Goal: Information Seeking & Learning: Understand process/instructions

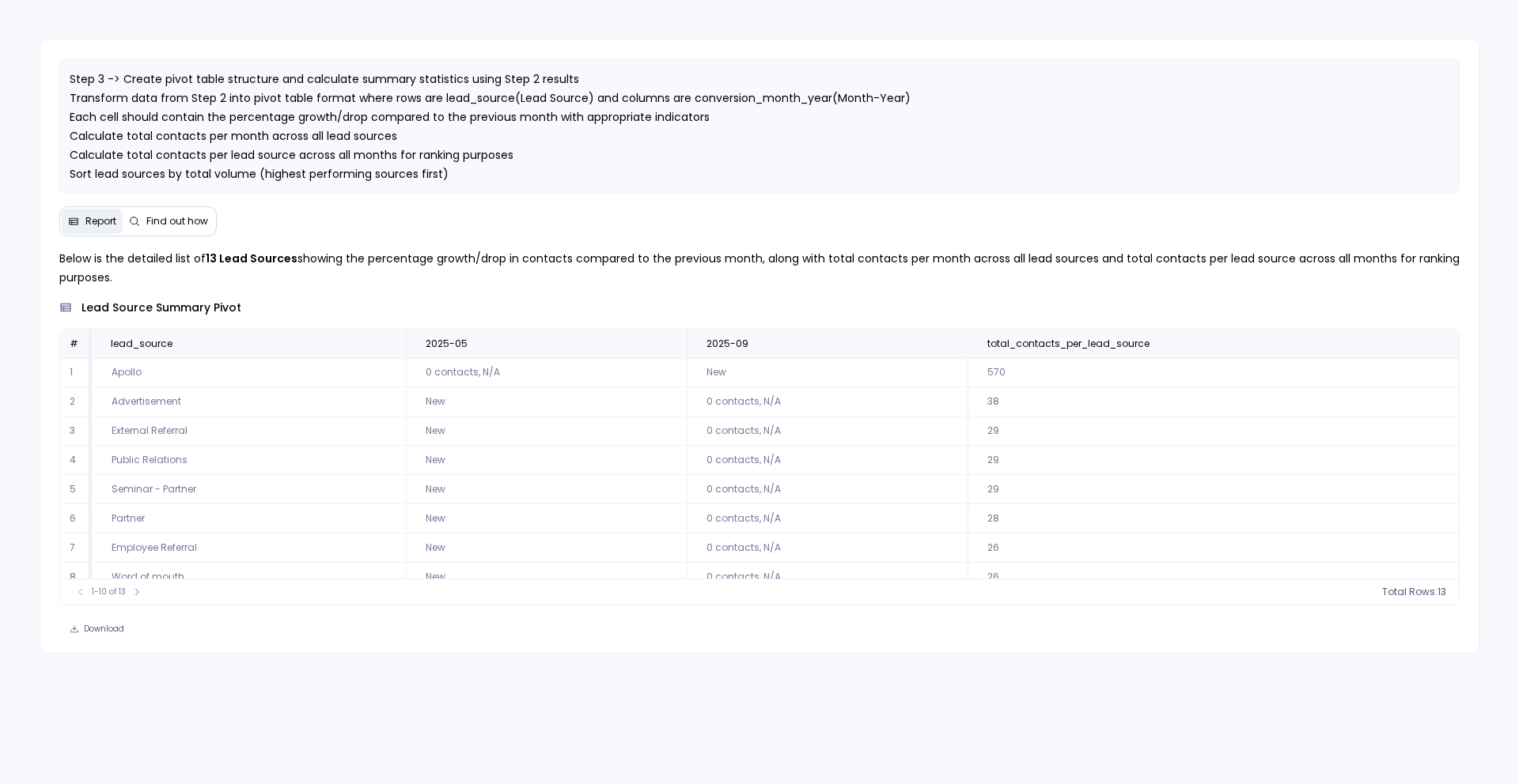
click at [165, 224] on span "Find out how" at bounding box center [176, 221] width 61 height 13
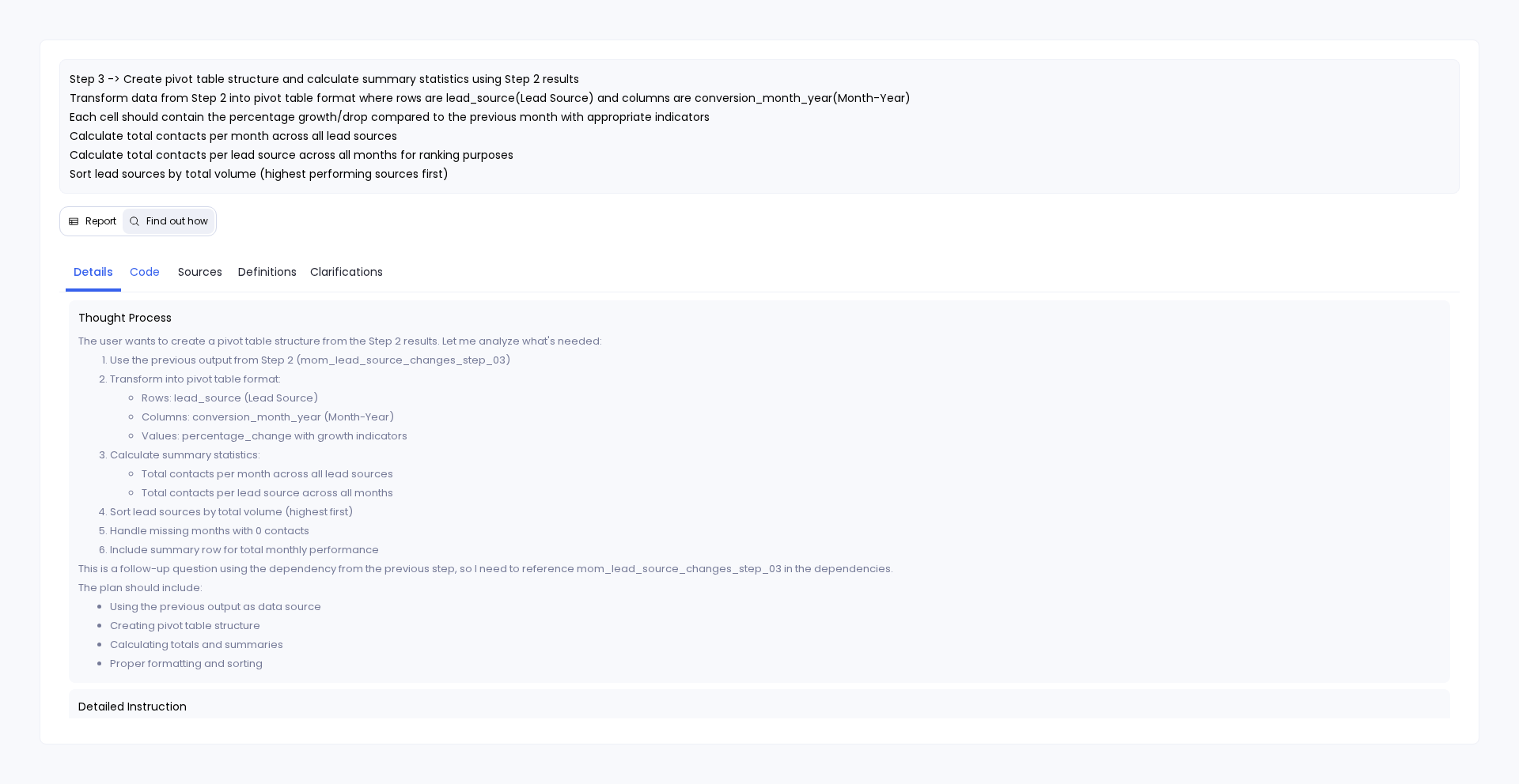
click at [141, 277] on span "Code" at bounding box center [144, 272] width 30 height 18
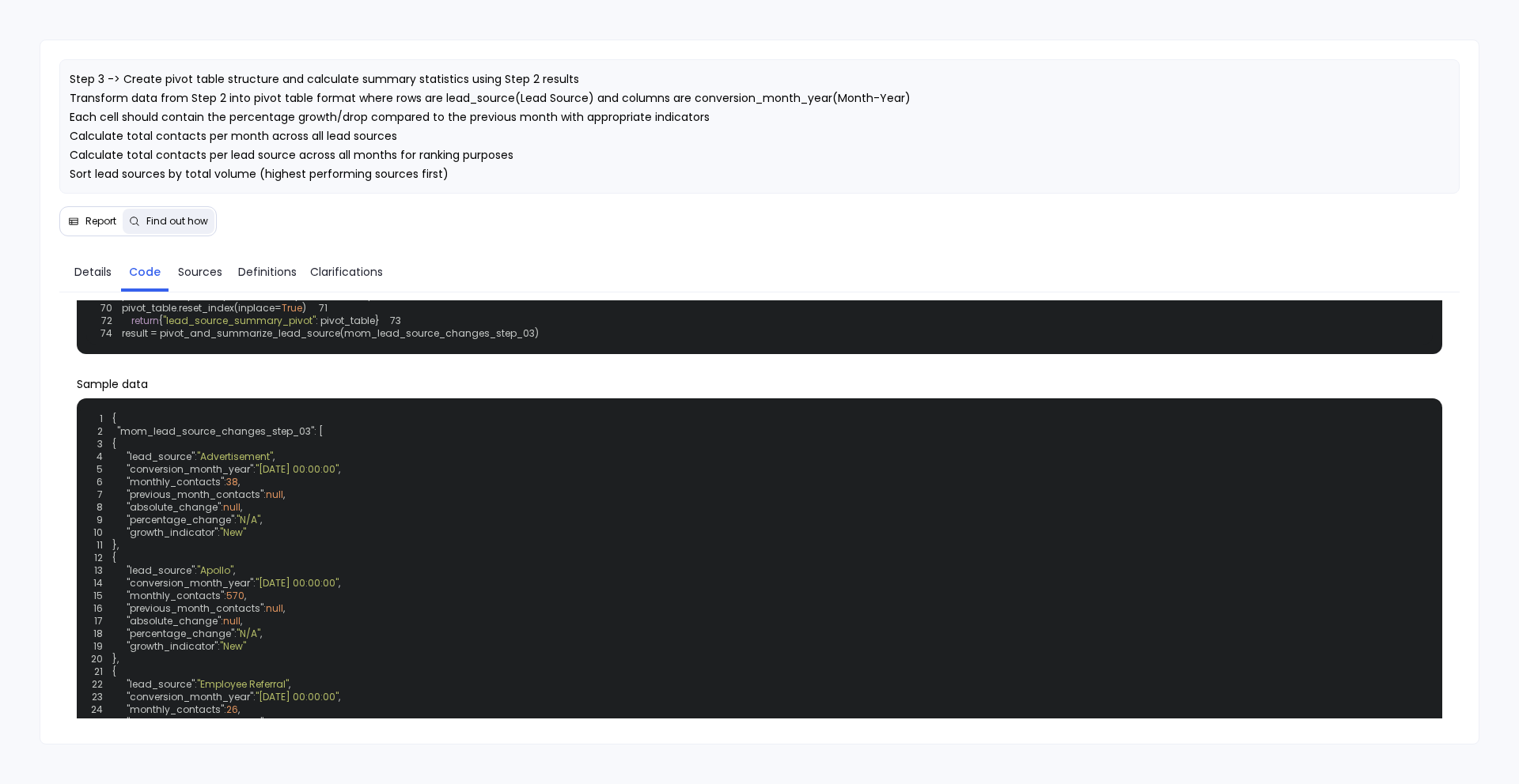
scroll to position [387, 0]
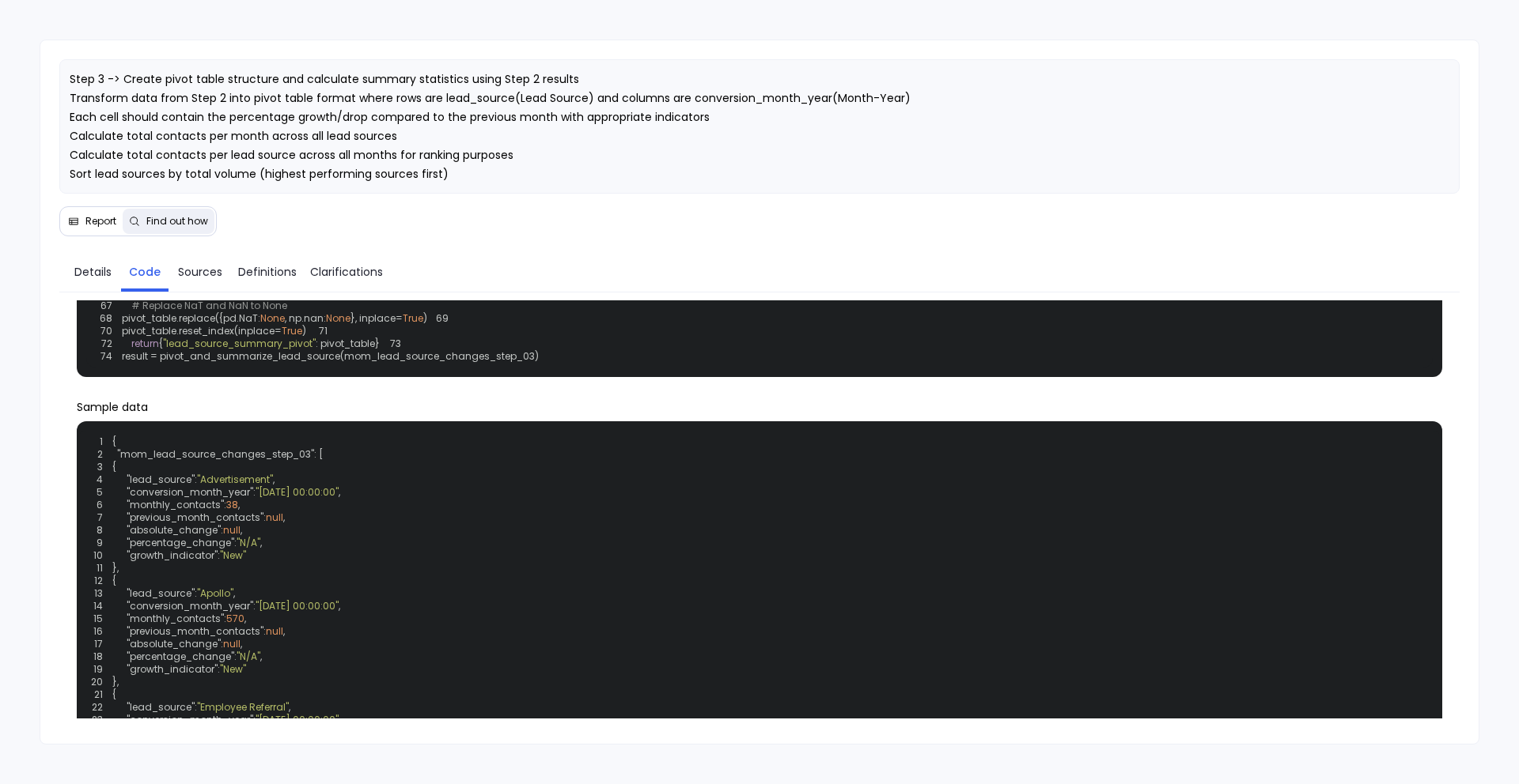
drag, startPoint x: 135, startPoint y: 466, endPoint x: 636, endPoint y: 555, distance: 508.8
click at [636, 368] on div "1 def pivot_and_summarize_lead_source ( mom_lead_source_changes_step_03 ): 2 im…" at bounding box center [760, 160] width 1347 height 414
click at [658, 368] on div "1 def pivot_and_summarize_lead_source ( mom_lead_source_changes_step_03 ): 2 im…" at bounding box center [760, 160] width 1347 height 414
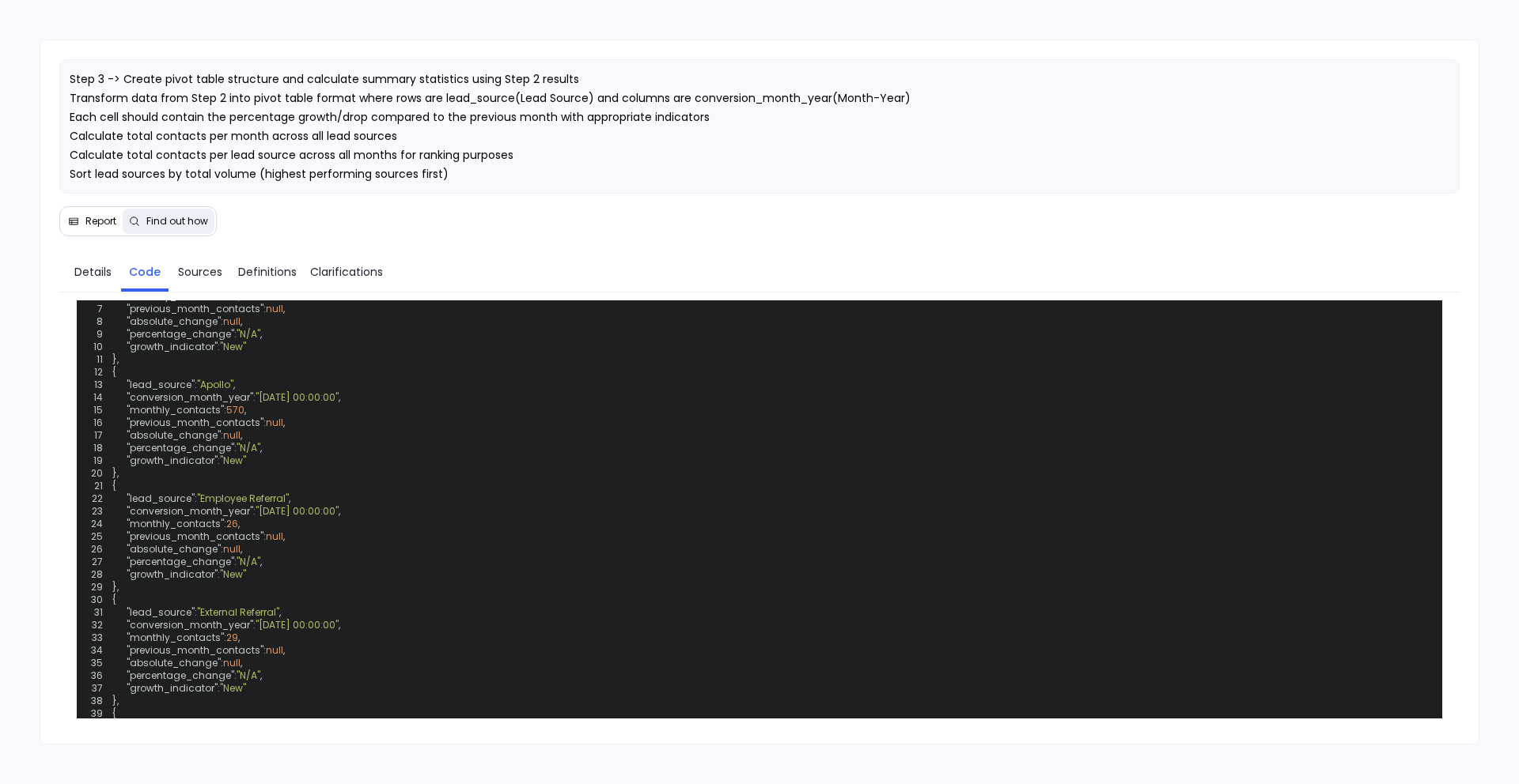
scroll to position [600, 0]
drag, startPoint x: 186, startPoint y: 548, endPoint x: 235, endPoint y: 548, distance: 49.0
click at [309, 112] on span ", np.nan:" at bounding box center [306, 105] width 41 height 14
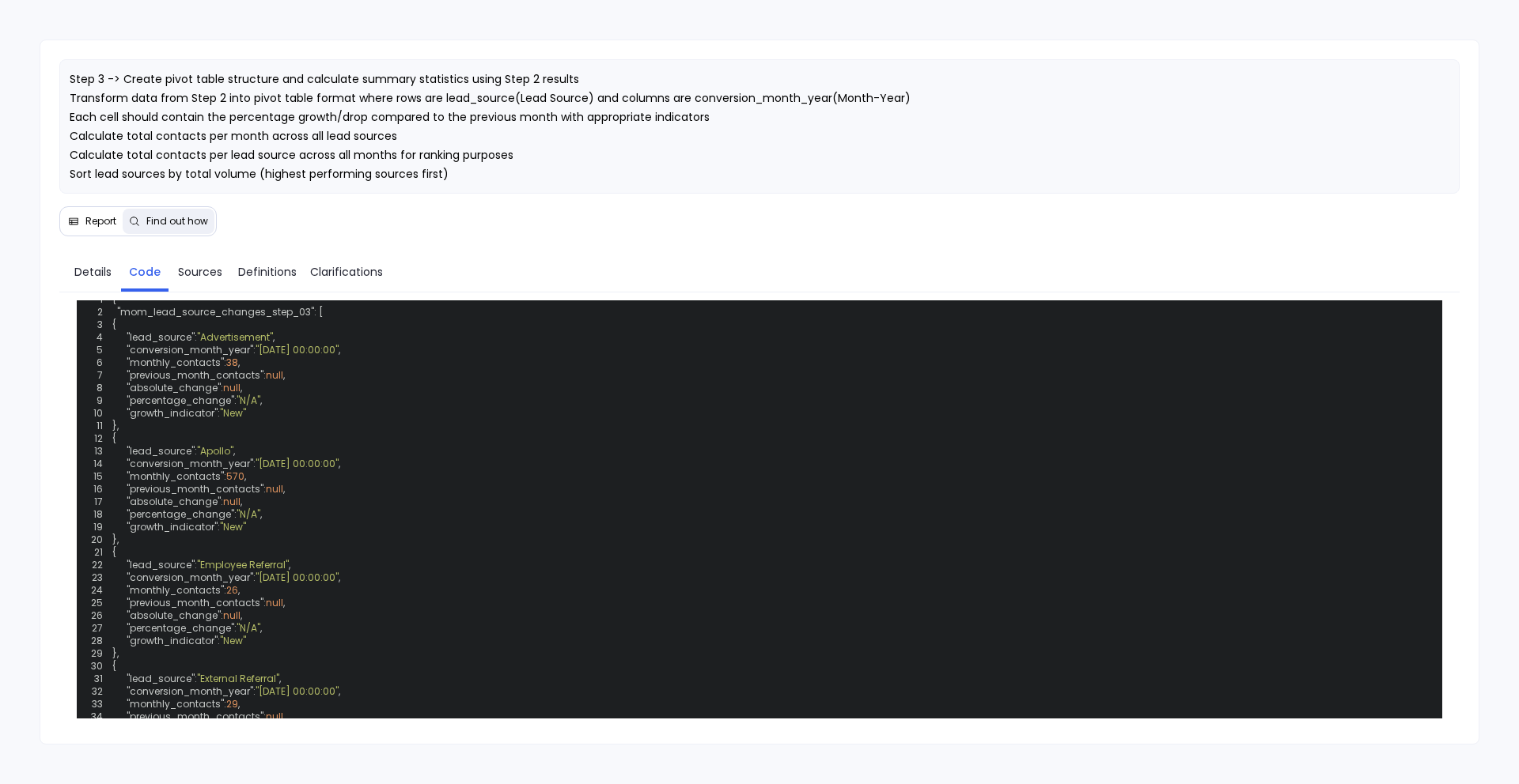
scroll to position [527, 0]
drag, startPoint x: 670, startPoint y: 354, endPoint x: 570, endPoint y: 353, distance: 100.0
click at [569, 227] on div "1 def pivot_and_summarize_lead_source ( mom_lead_source_changes_step_03 ): 2 im…" at bounding box center [760, 19] width 1347 height 414
click at [566, 227] on div "1 def pivot_and_summarize_lead_source ( mom_lead_source_changes_step_03 ): 2 im…" at bounding box center [760, 19] width 1347 height 414
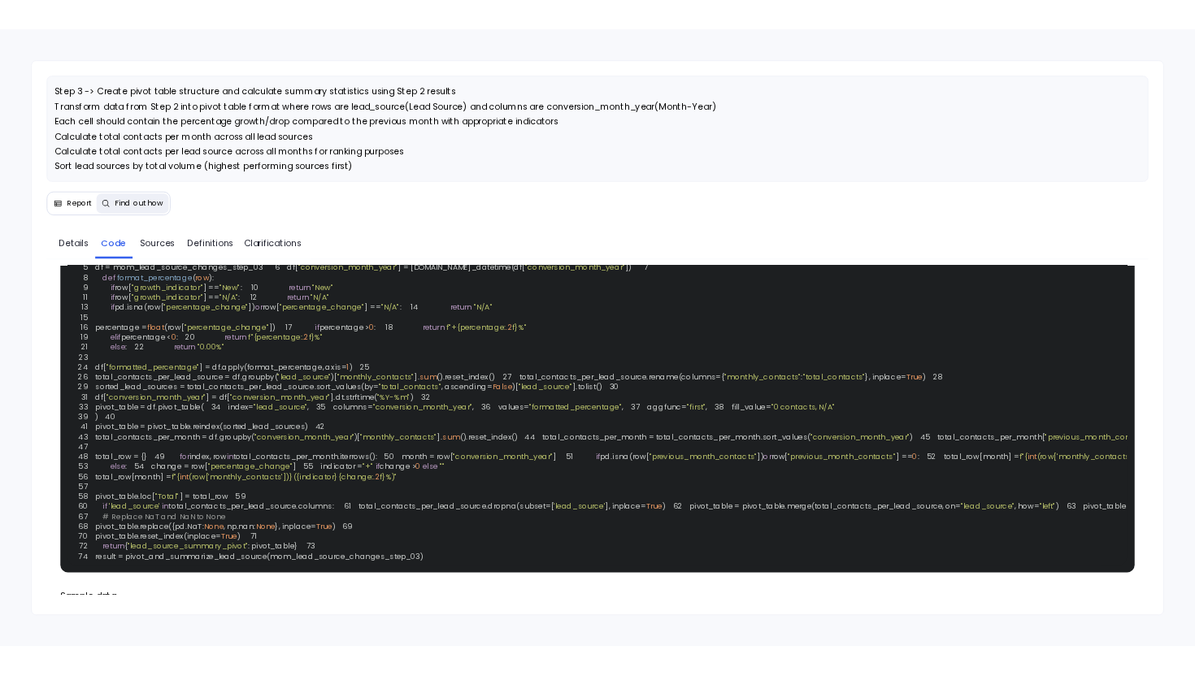
scroll to position [72, 0]
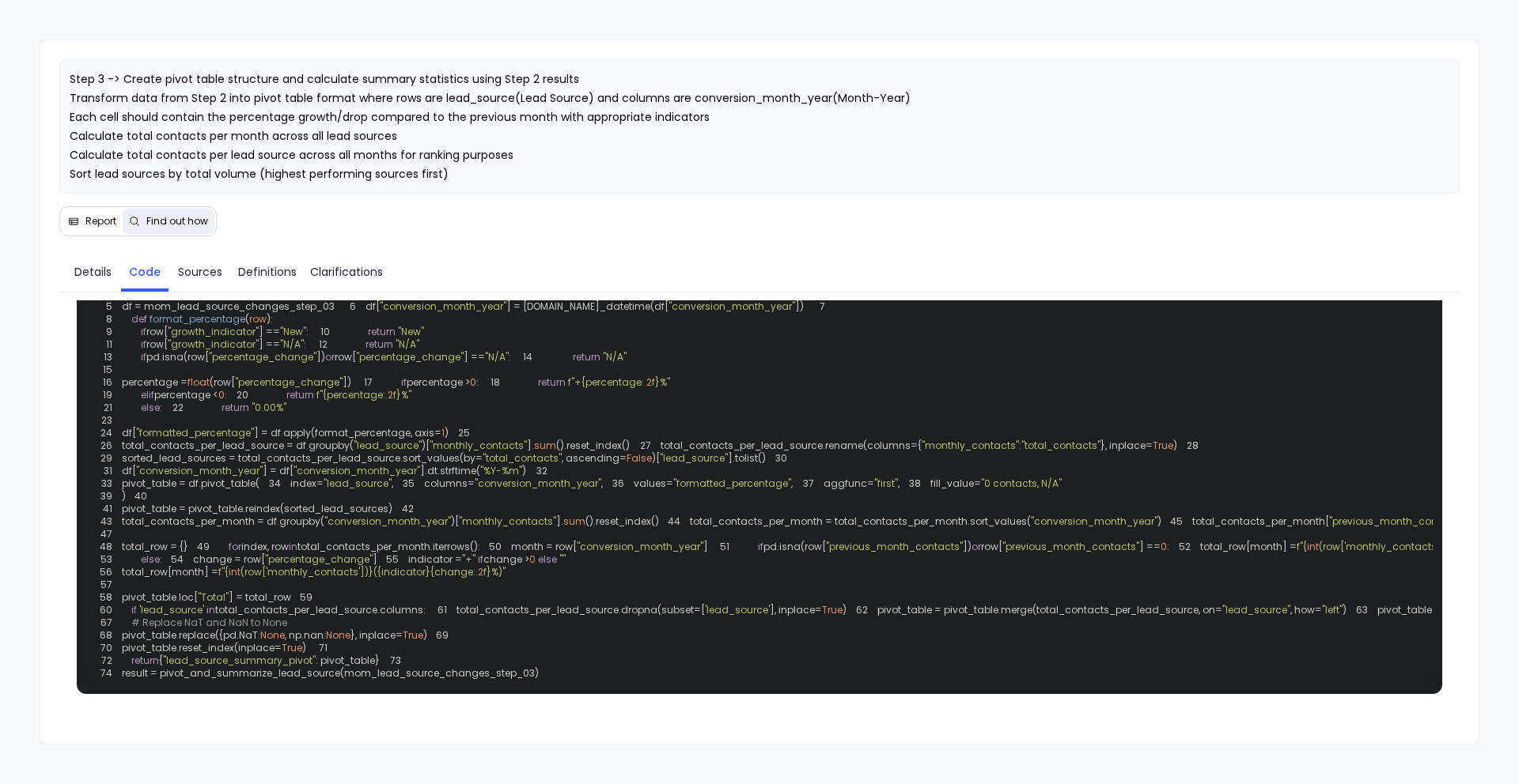
click at [103, 220] on span "Report" at bounding box center [101, 221] width 31 height 13
